Goal: Task Accomplishment & Management: Complete application form

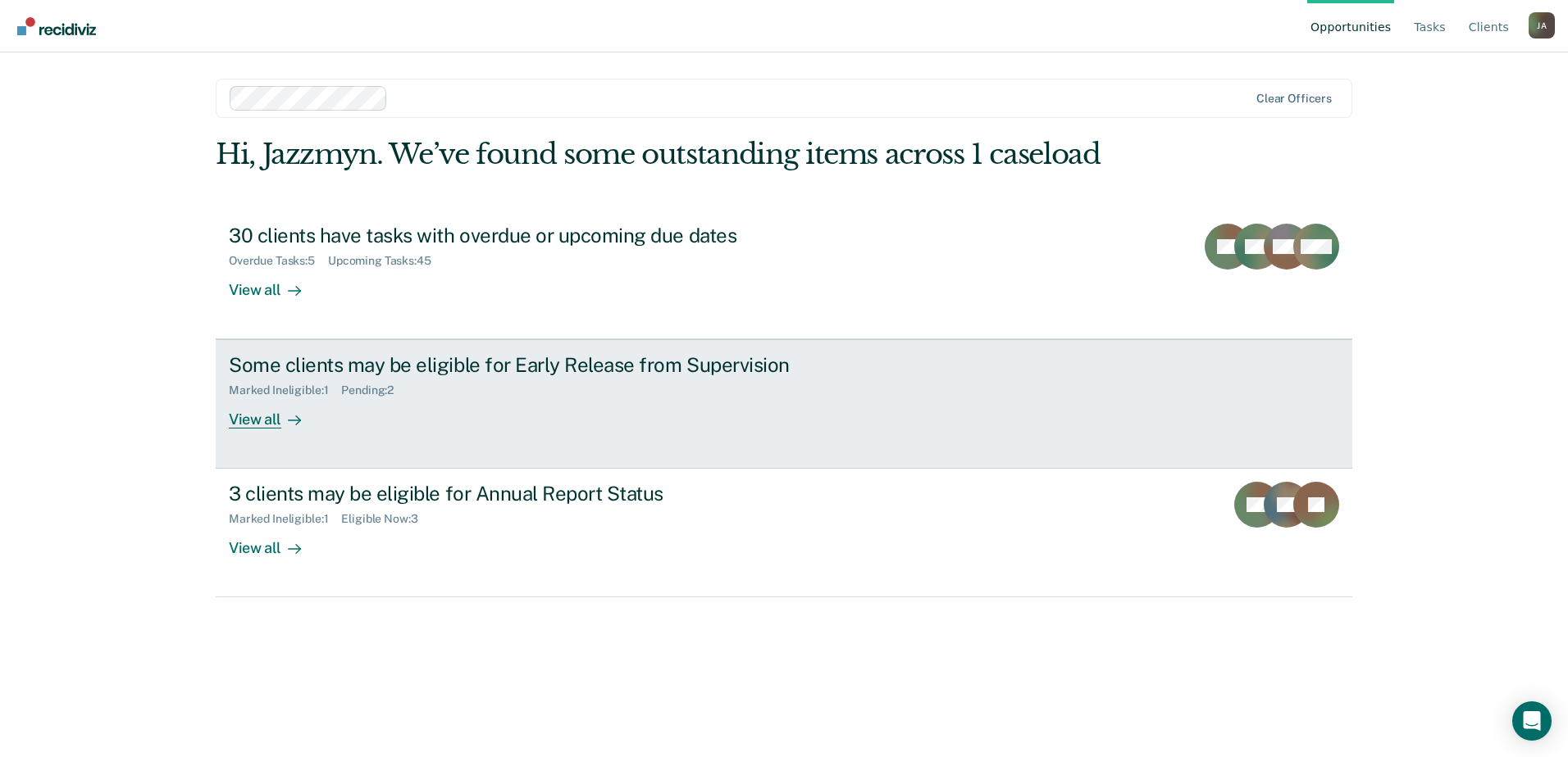
click at [250, 418] on div "View all" at bounding box center [275, 413] width 92 height 32
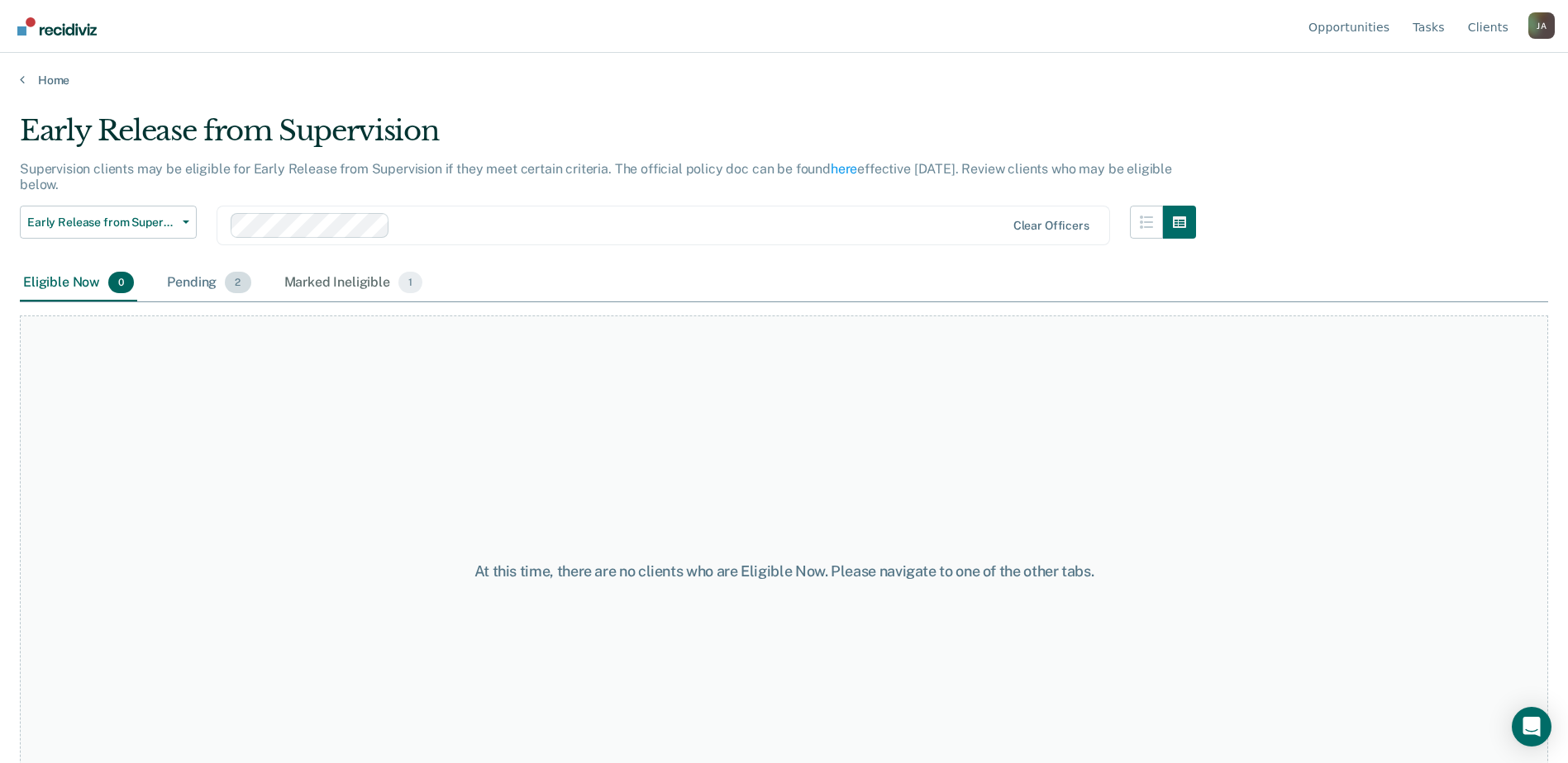
click at [209, 277] on div "Pending 2" at bounding box center [209, 283] width 90 height 37
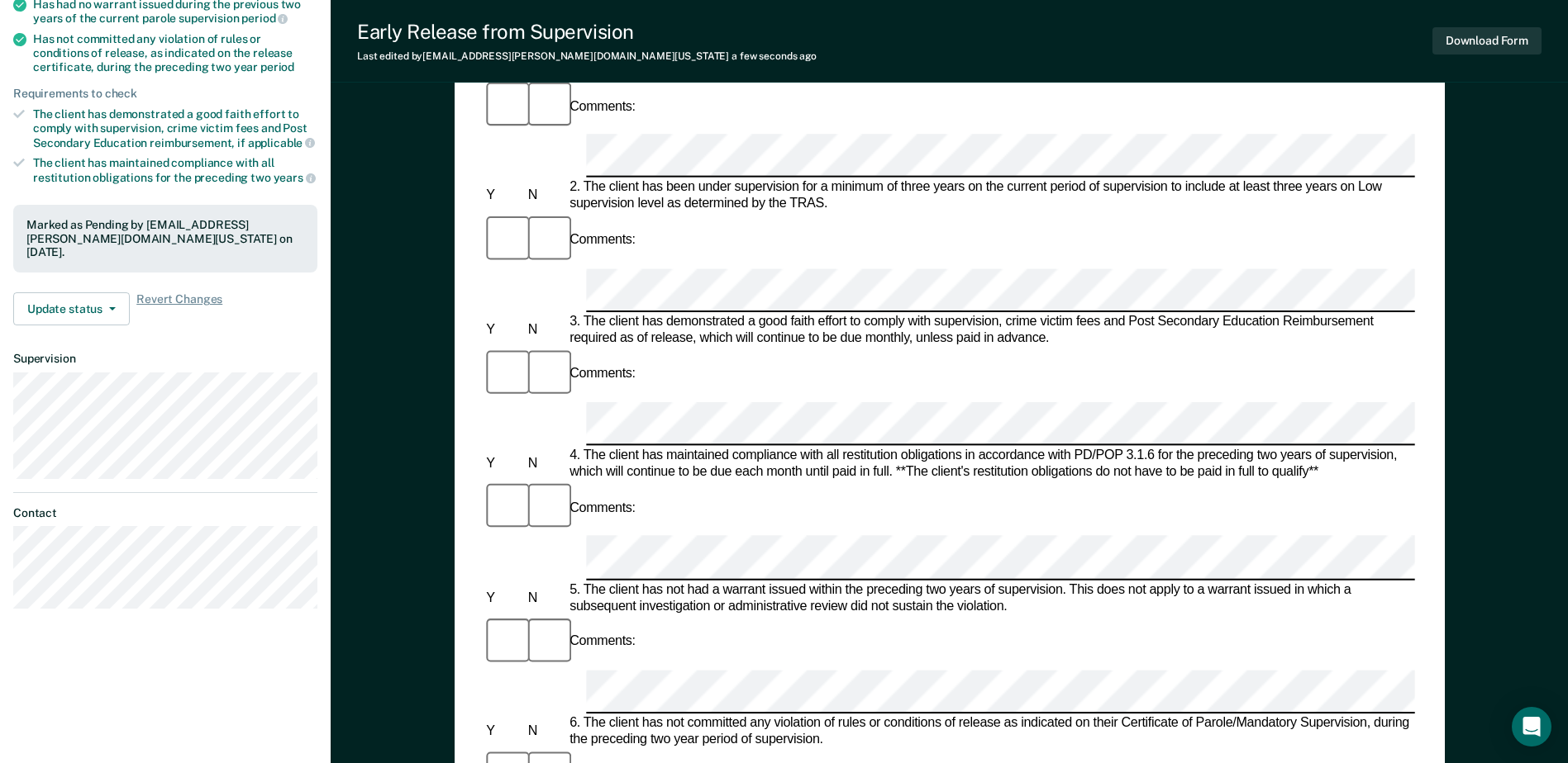
scroll to position [380, 0]
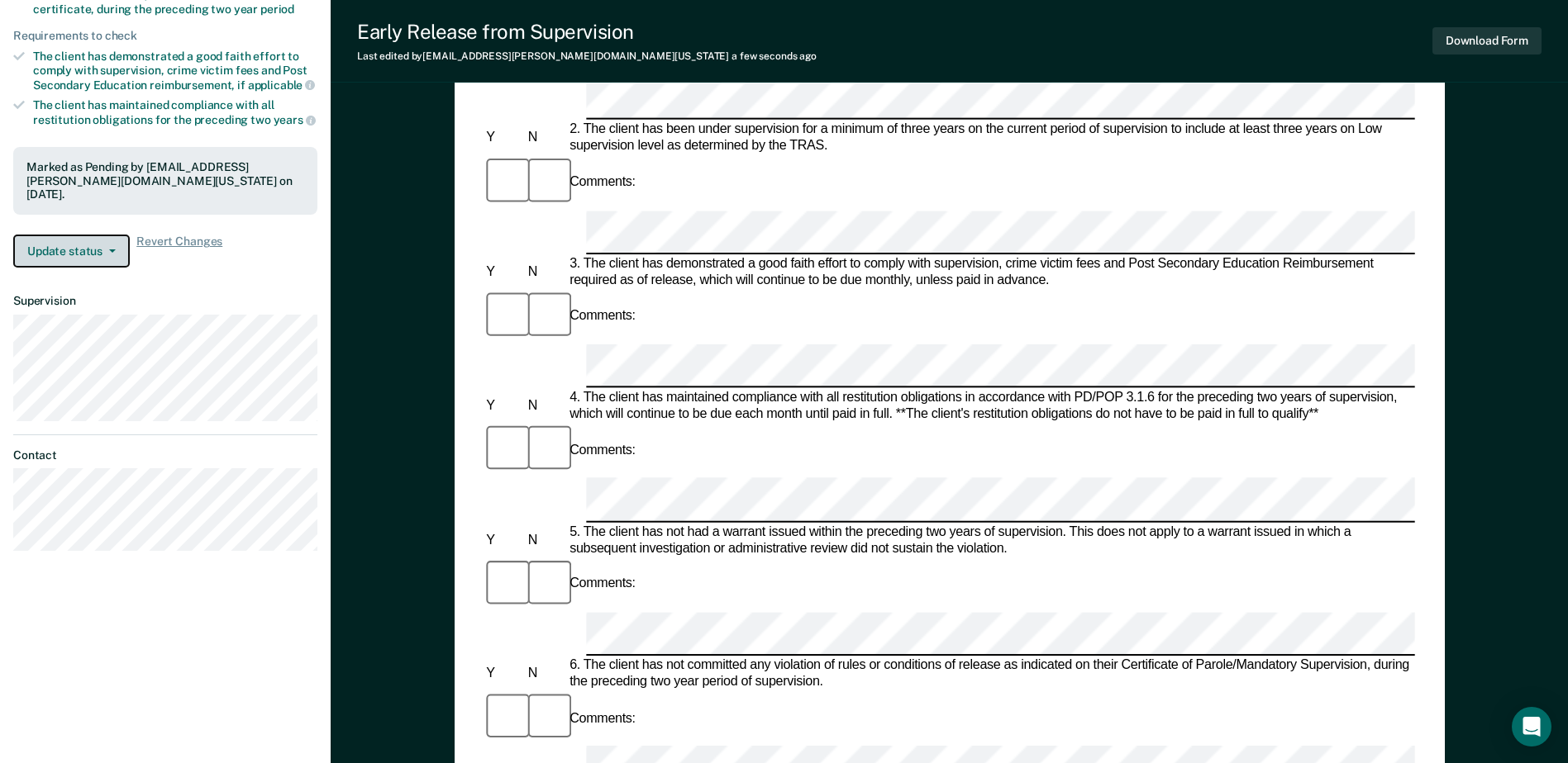
click at [80, 252] on button "Update status" at bounding box center [72, 251] width 117 height 33
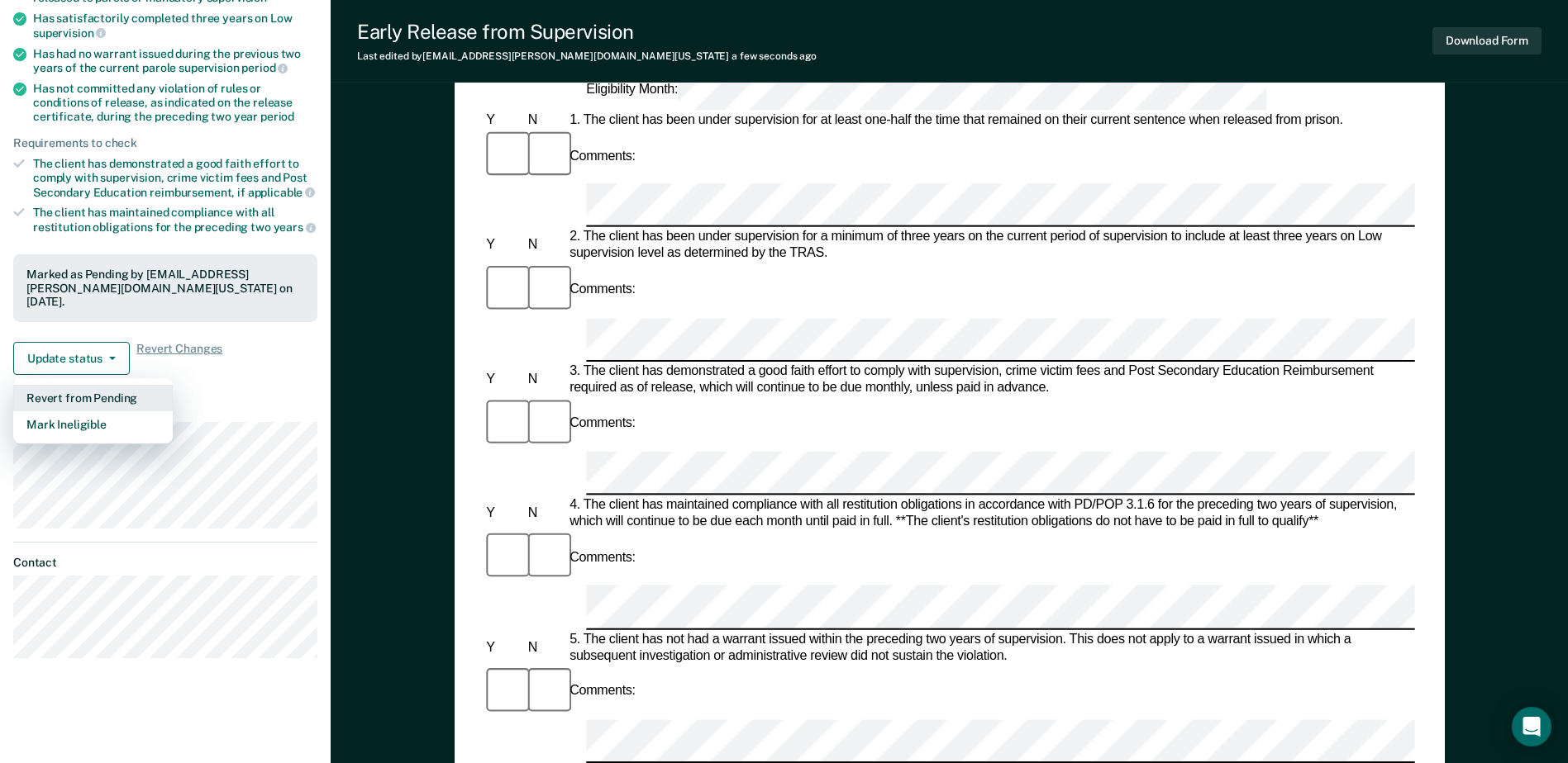
scroll to position [131, 0]
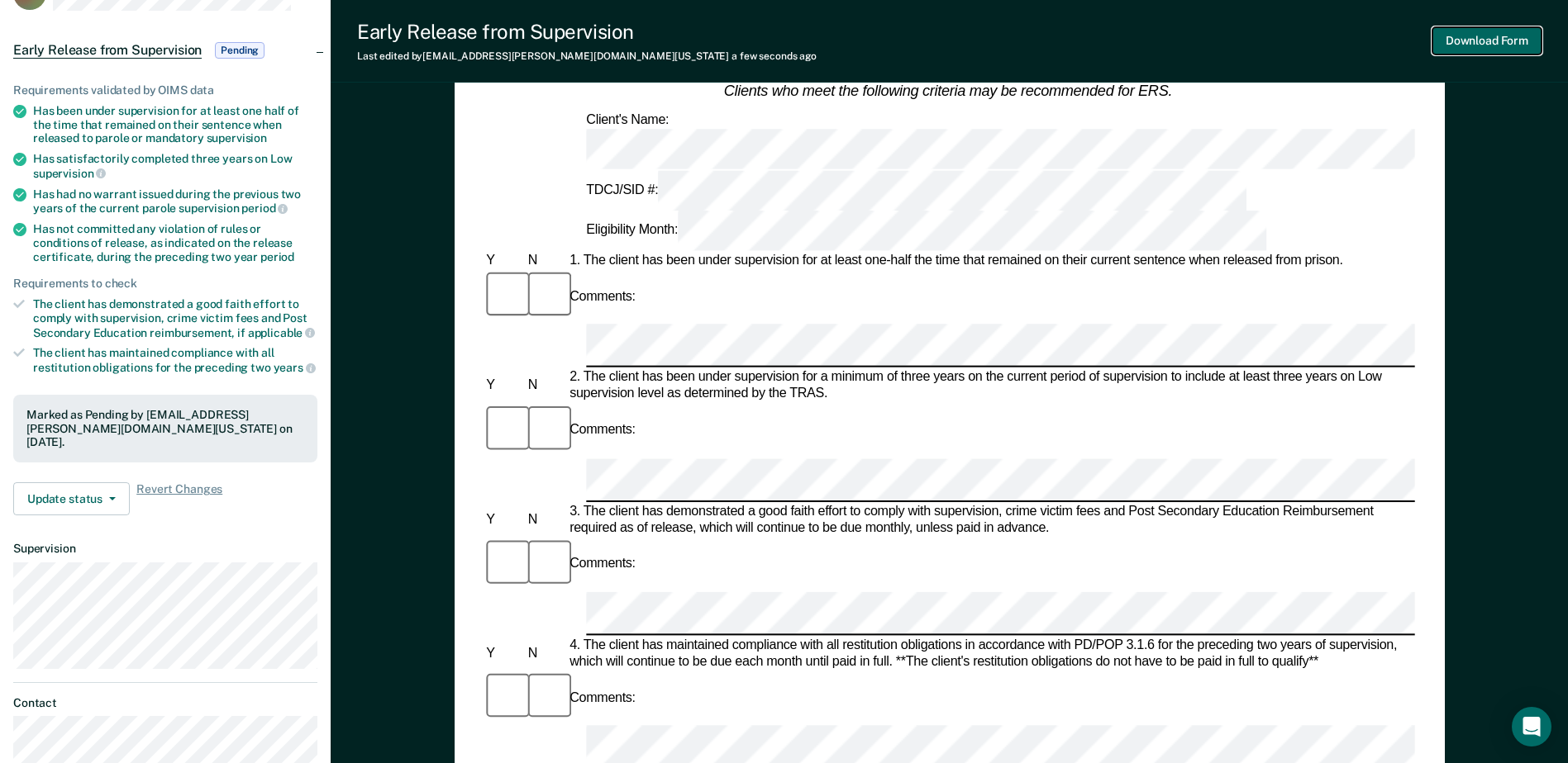
click at [1465, 41] on button "Download Form" at bounding box center [1487, 41] width 109 height 27
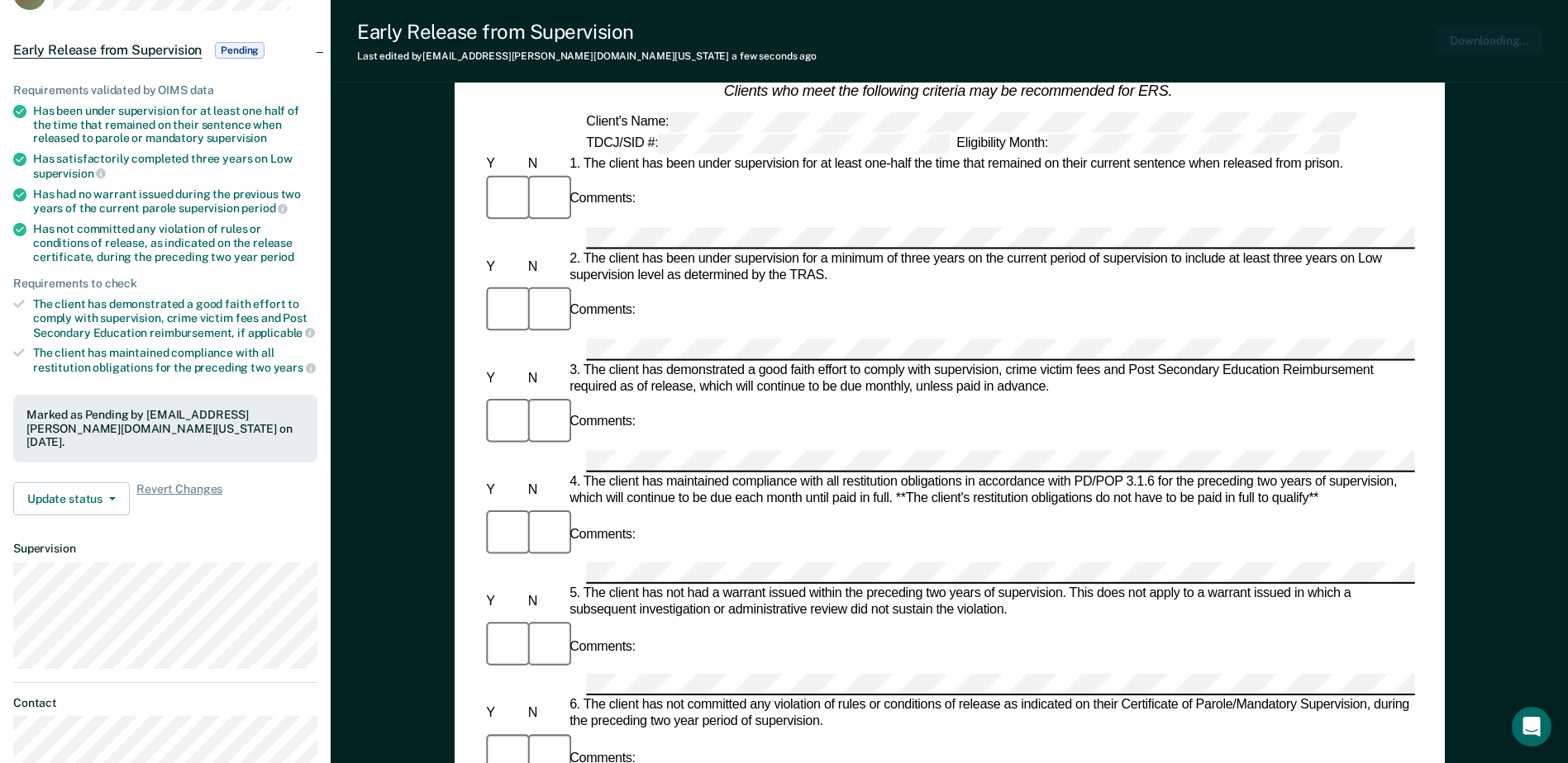
scroll to position [0, 0]
click at [1502, 232] on div "Early Release from Supervision (ERS) Checklist, Recommendation, and Determinati…" at bounding box center [949, 697] width 1237 height 1453
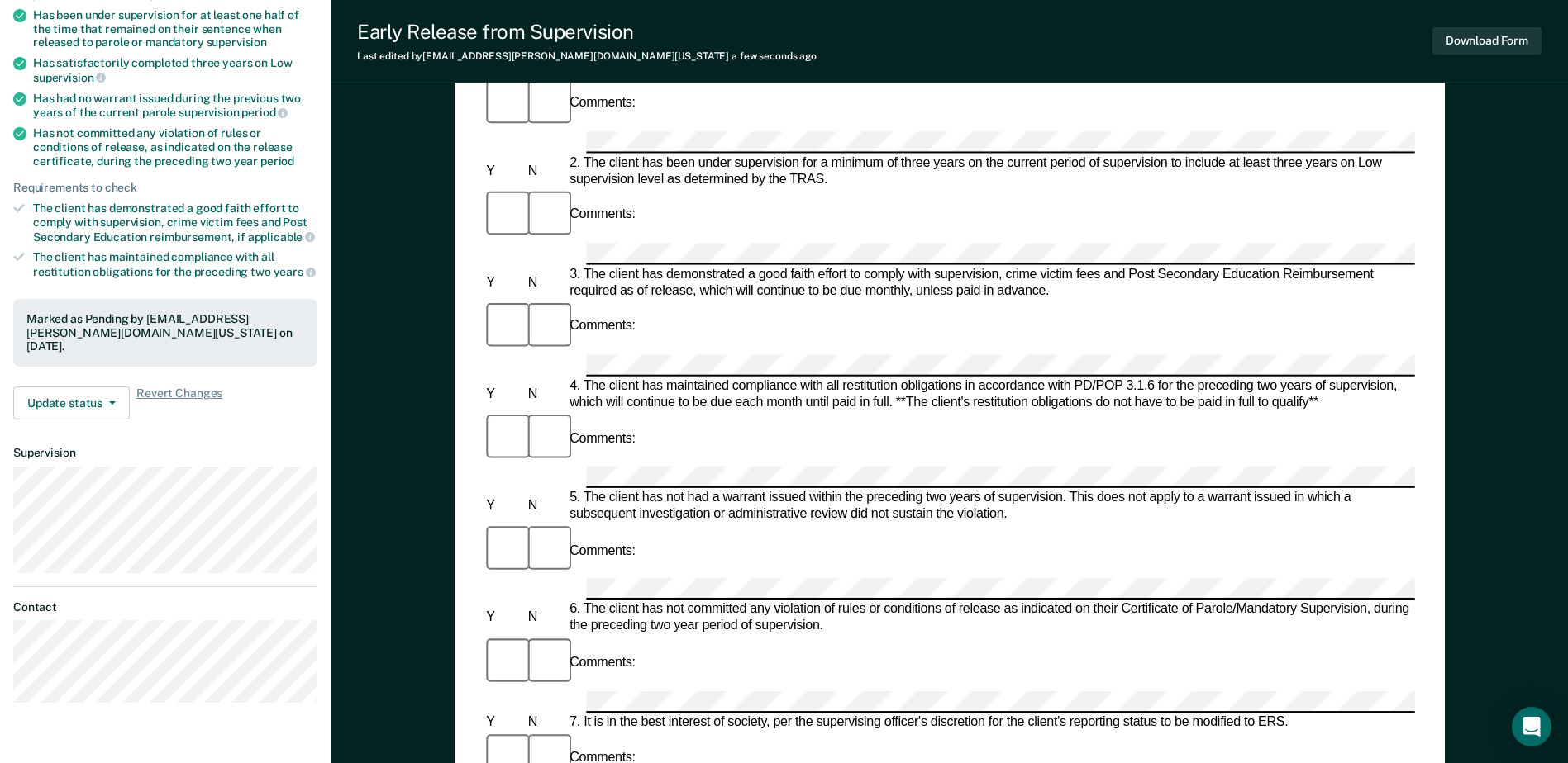
scroll to position [214, 0]
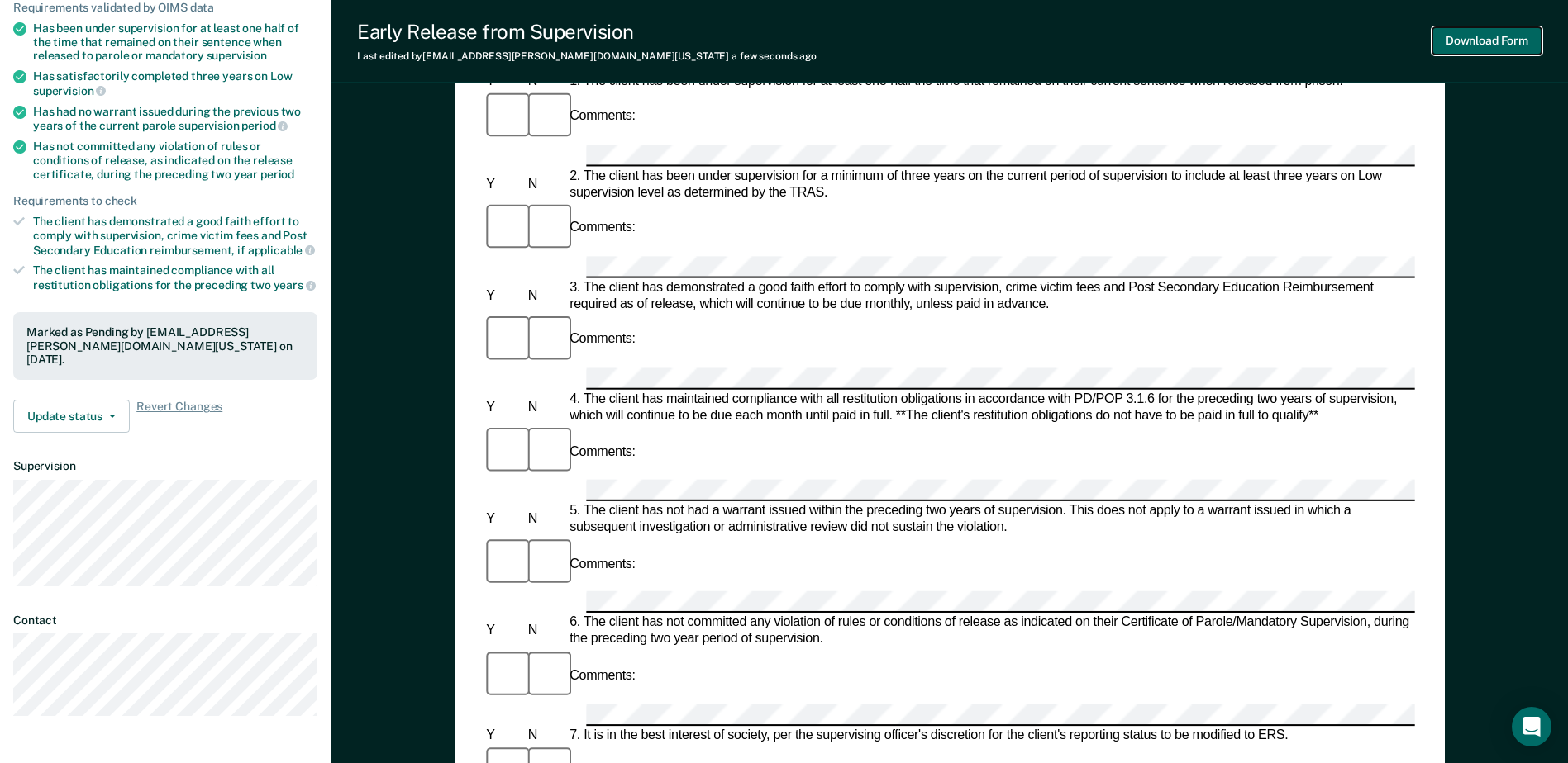
click at [1477, 43] on button "Download Form" at bounding box center [1487, 41] width 109 height 27
click at [111, 415] on icon "button" at bounding box center [112, 416] width 7 height 4
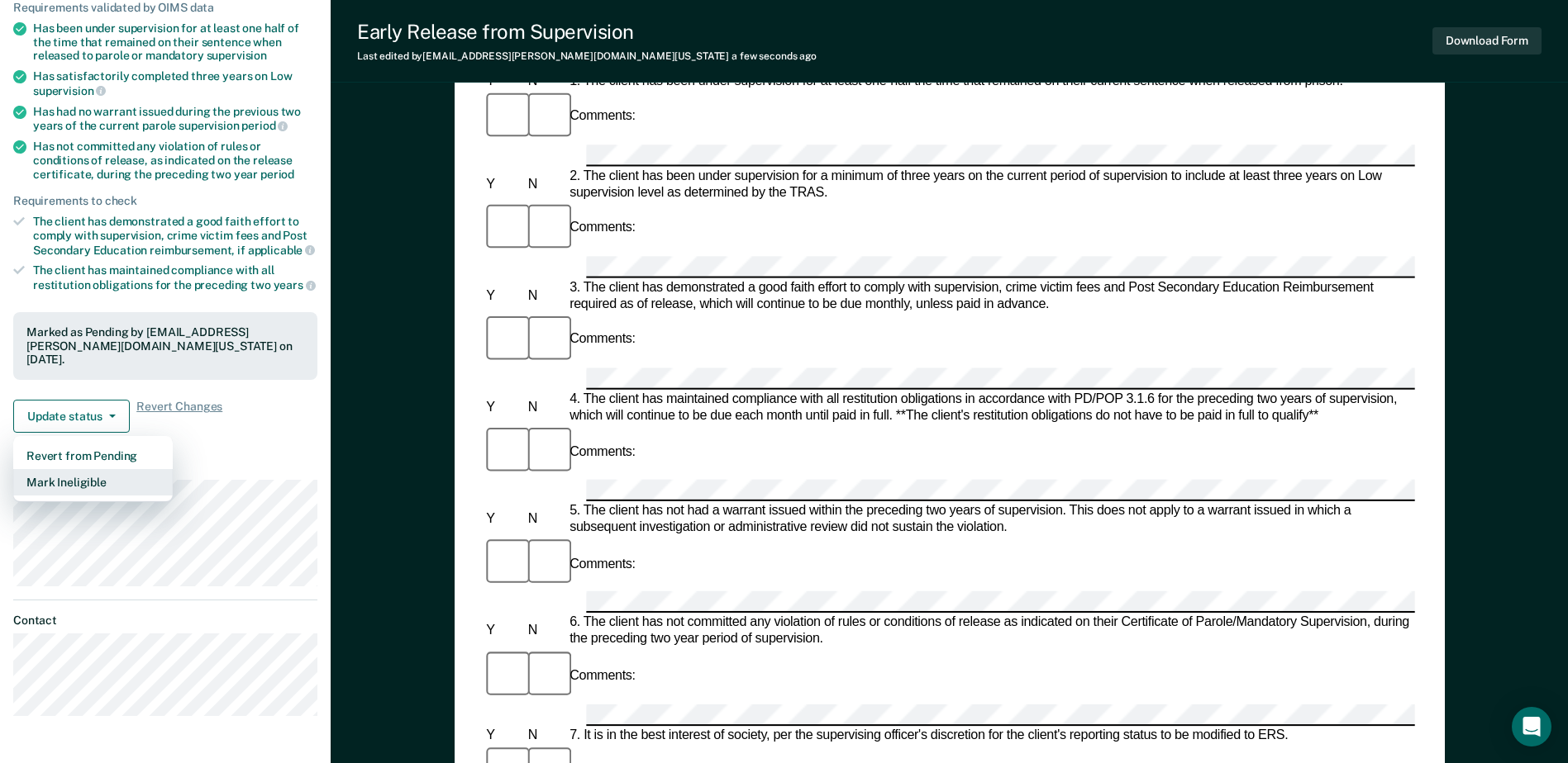
click at [81, 483] on button "Mark Ineligible" at bounding box center [92, 482] width 159 height 26
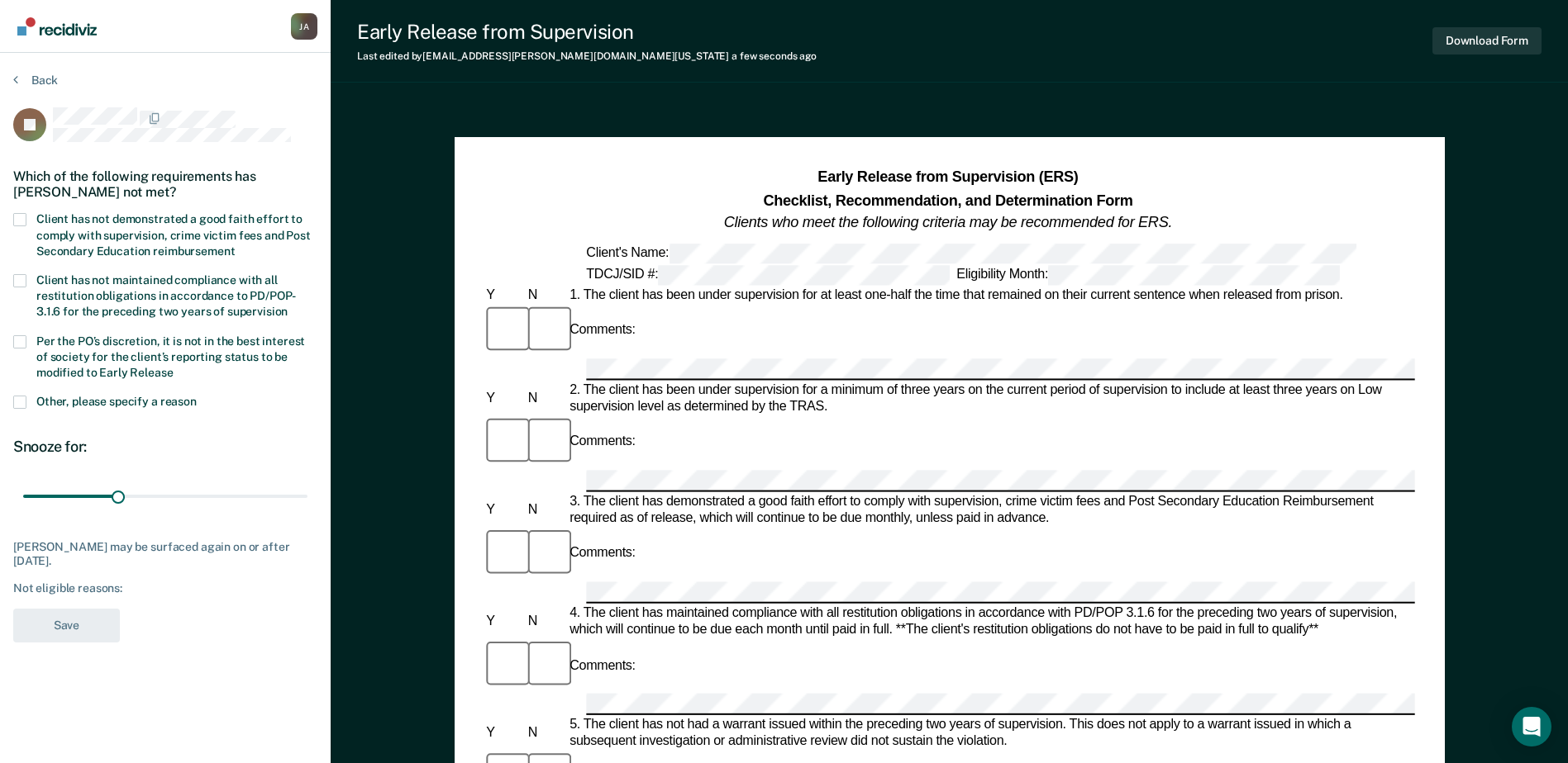
click at [15, 224] on span at bounding box center [20, 219] width 13 height 13
click at [235, 245] on input "Client has not demonstrated a good faith effort to comply with supervision, cri…" at bounding box center [235, 245] width 0 height 0
click at [17, 287] on label "Client has not maintained compliance with all restitution obligations in accord…" at bounding box center [165, 298] width 304 height 48
click at [287, 305] on input "Client has not maintained compliance with all restitution obligations in accord…" at bounding box center [287, 305] width 0 height 0
click at [22, 352] on label "Per the PO’s discretion, it is not in the best interest of society for the clie…" at bounding box center [165, 359] width 304 height 48
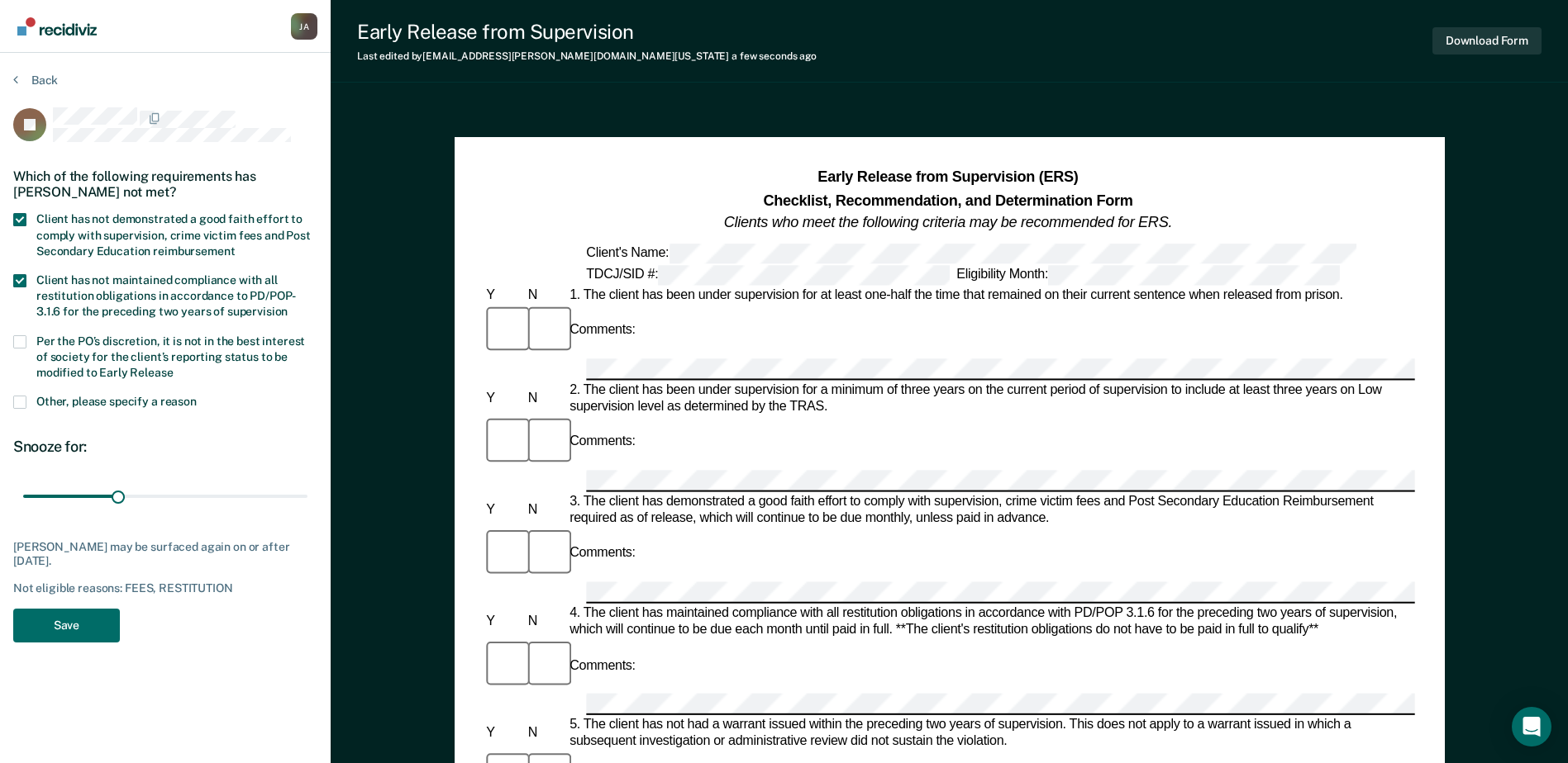
click at [173, 366] on input "Per the PO’s discretion, it is not in the best interest of society for the clie…" at bounding box center [173, 366] width 0 height 0
drag, startPoint x: 51, startPoint y: 496, endPoint x: 307, endPoint y: 500, distance: 256.0
type input "365"
click at [307, 500] on input "range" at bounding box center [166, 496] width 285 height 29
click at [92, 613] on button "Save" at bounding box center [66, 625] width 106 height 34
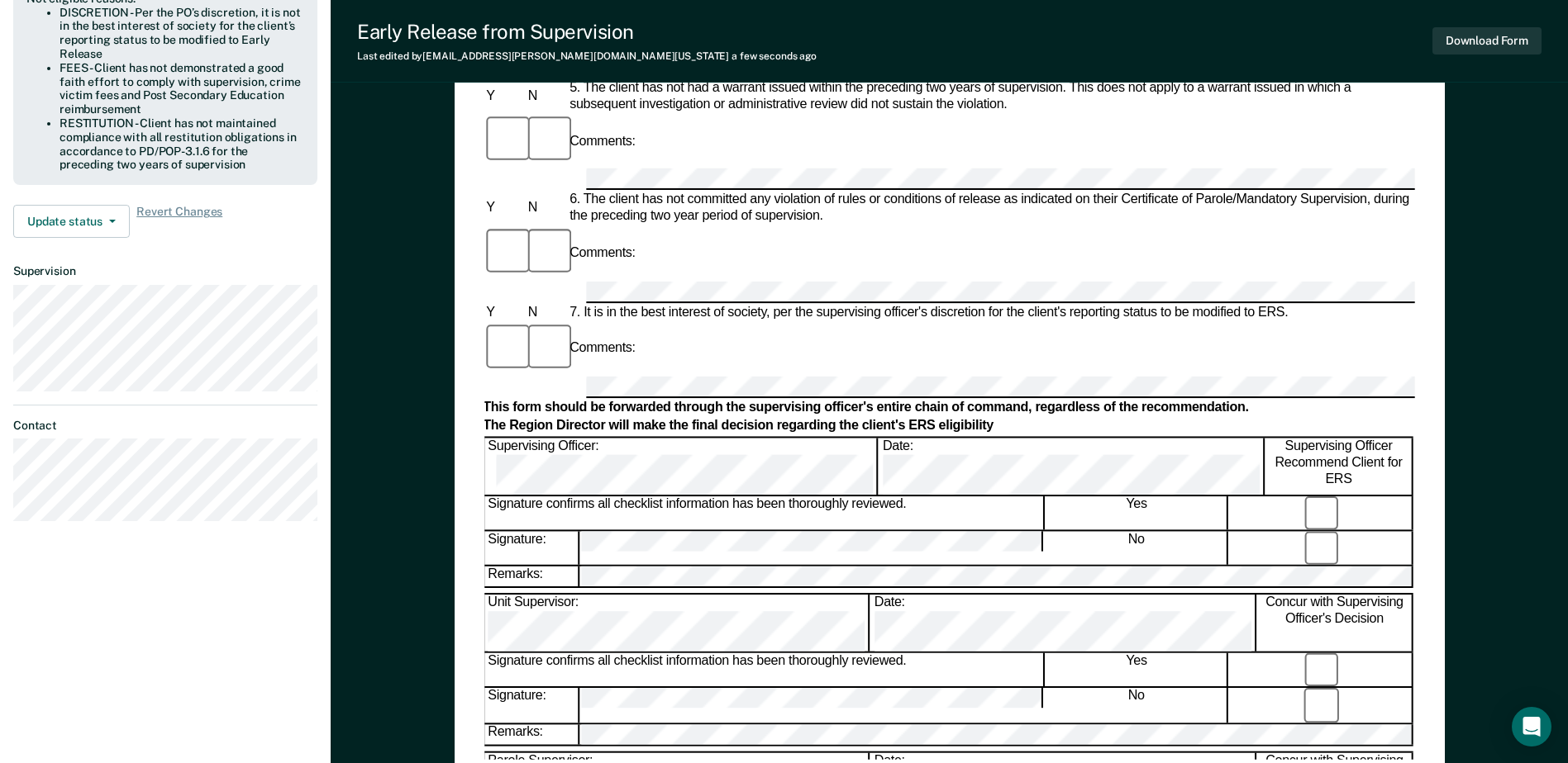
scroll to position [297, 0]
